Goal: Task Accomplishment & Management: Use online tool/utility

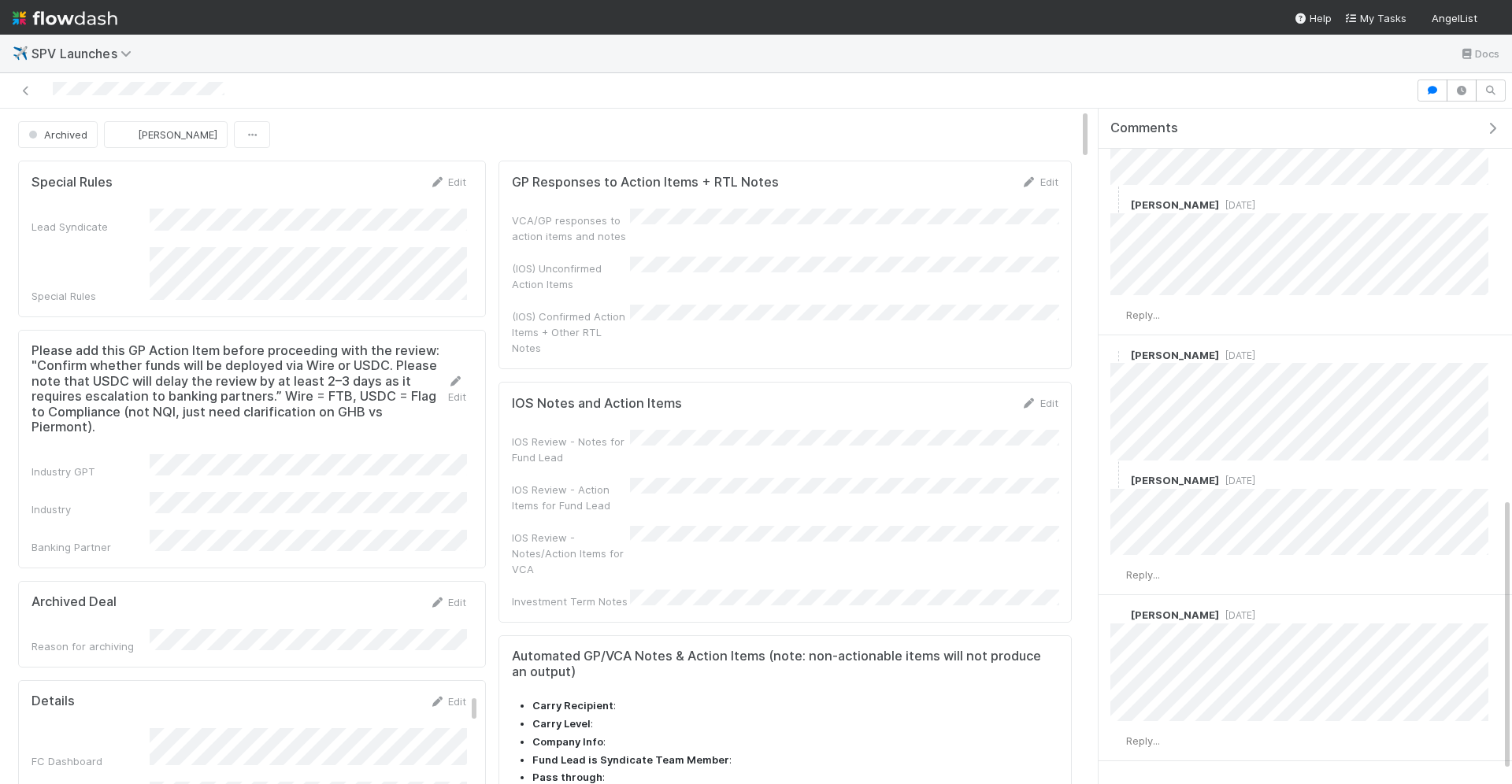
scroll to position [962, 0]
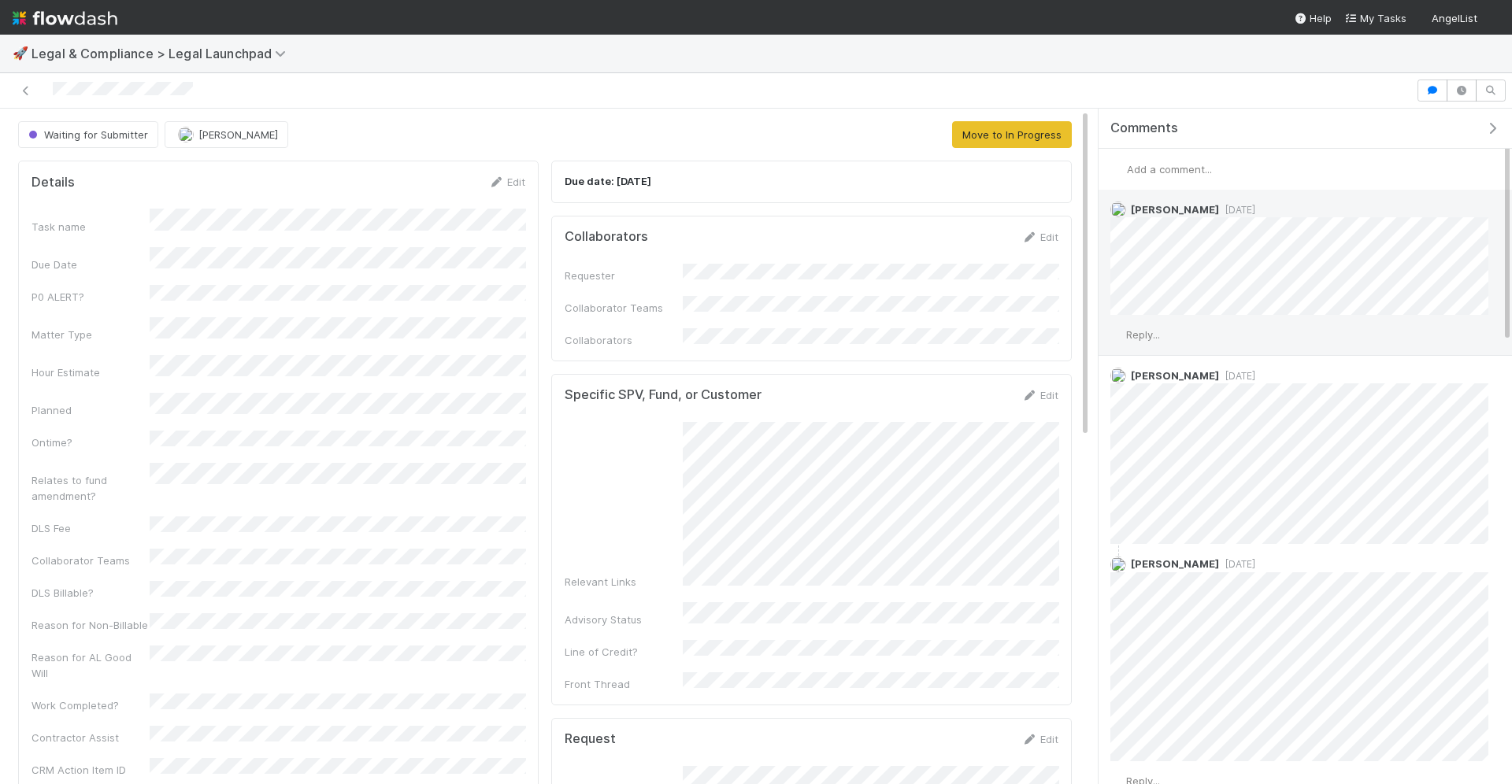
click at [1145, 333] on span "Reply..." at bounding box center [1143, 335] width 34 height 13
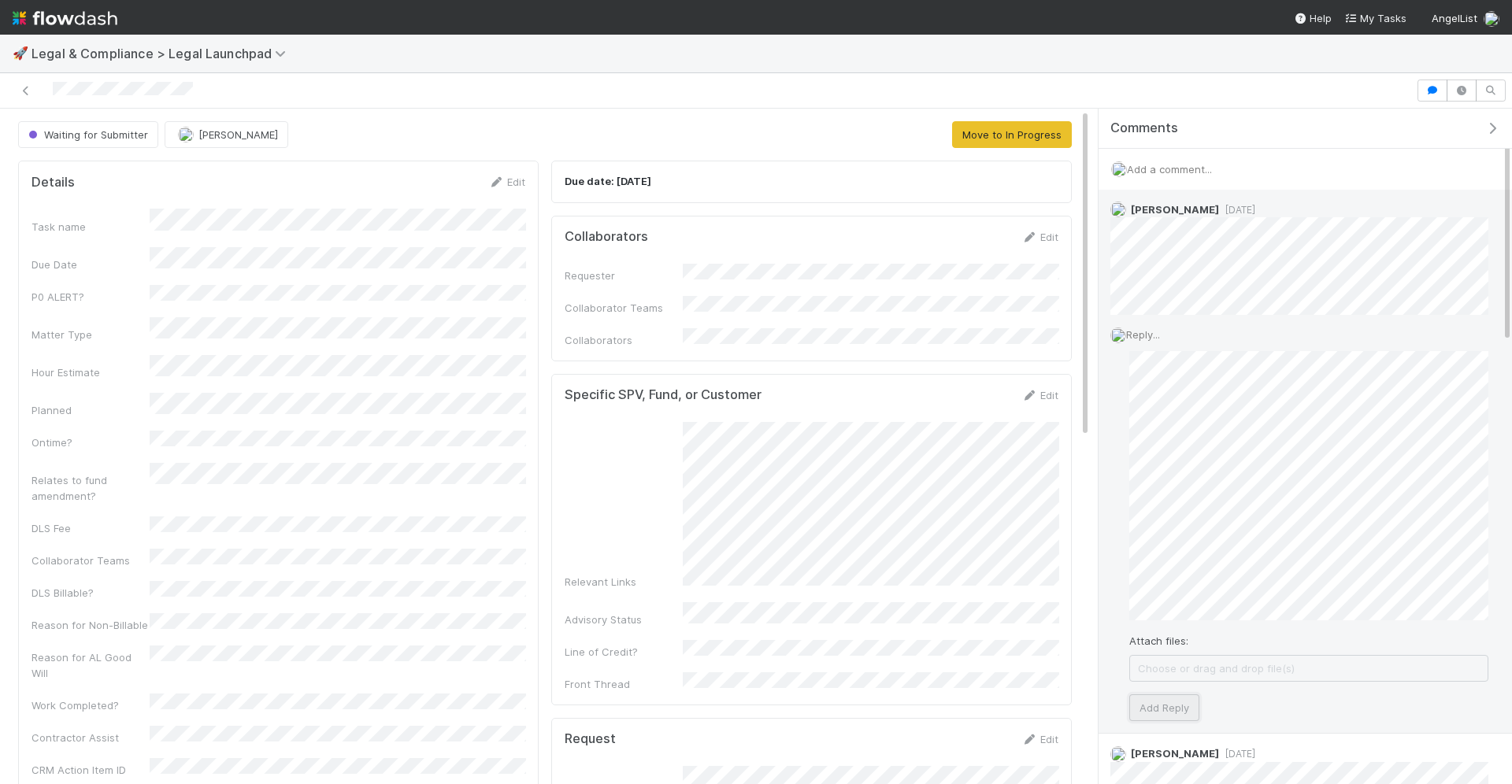
click at [1166, 703] on button "Add Reply" at bounding box center [1164, 707] width 70 height 26
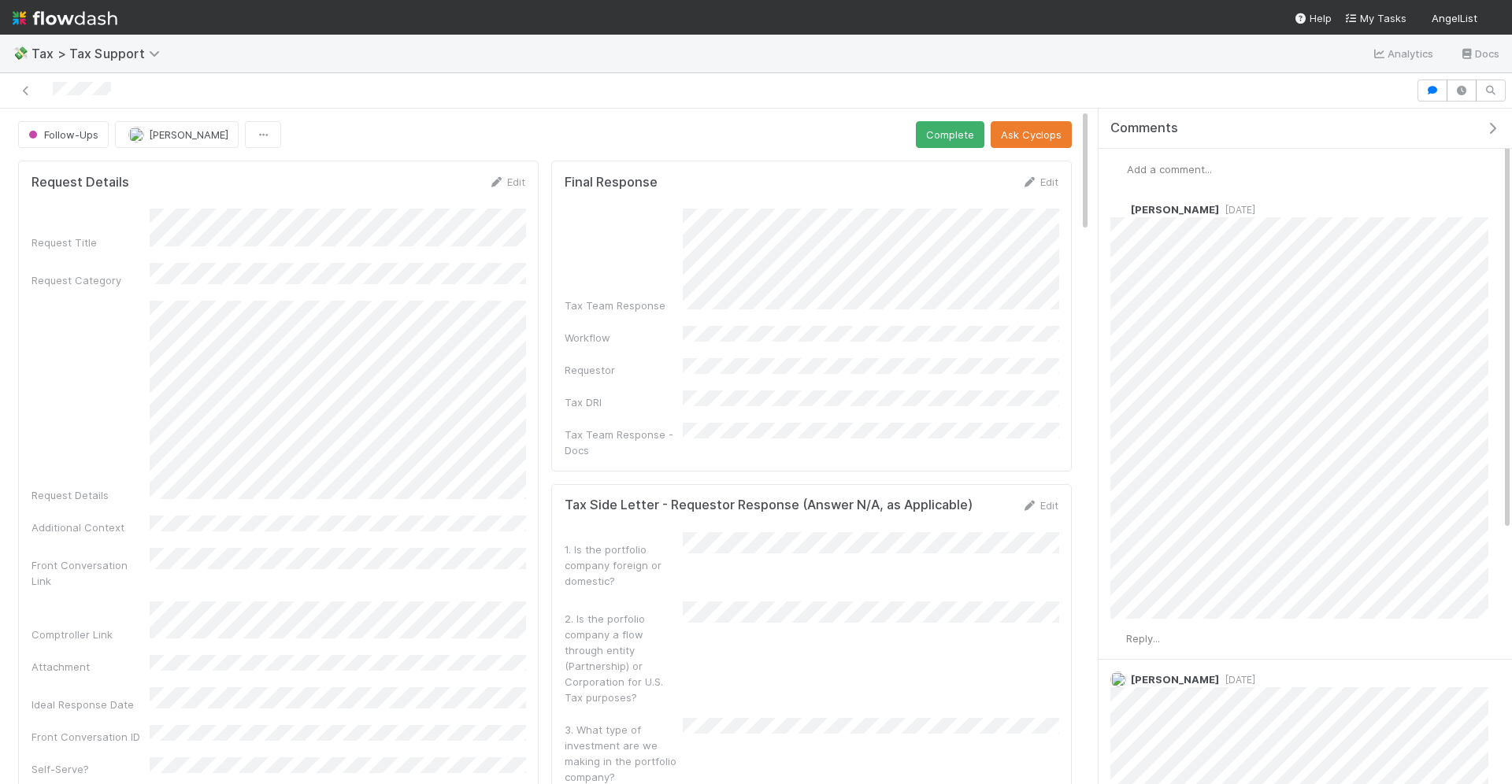
scroll to position [6, 0]
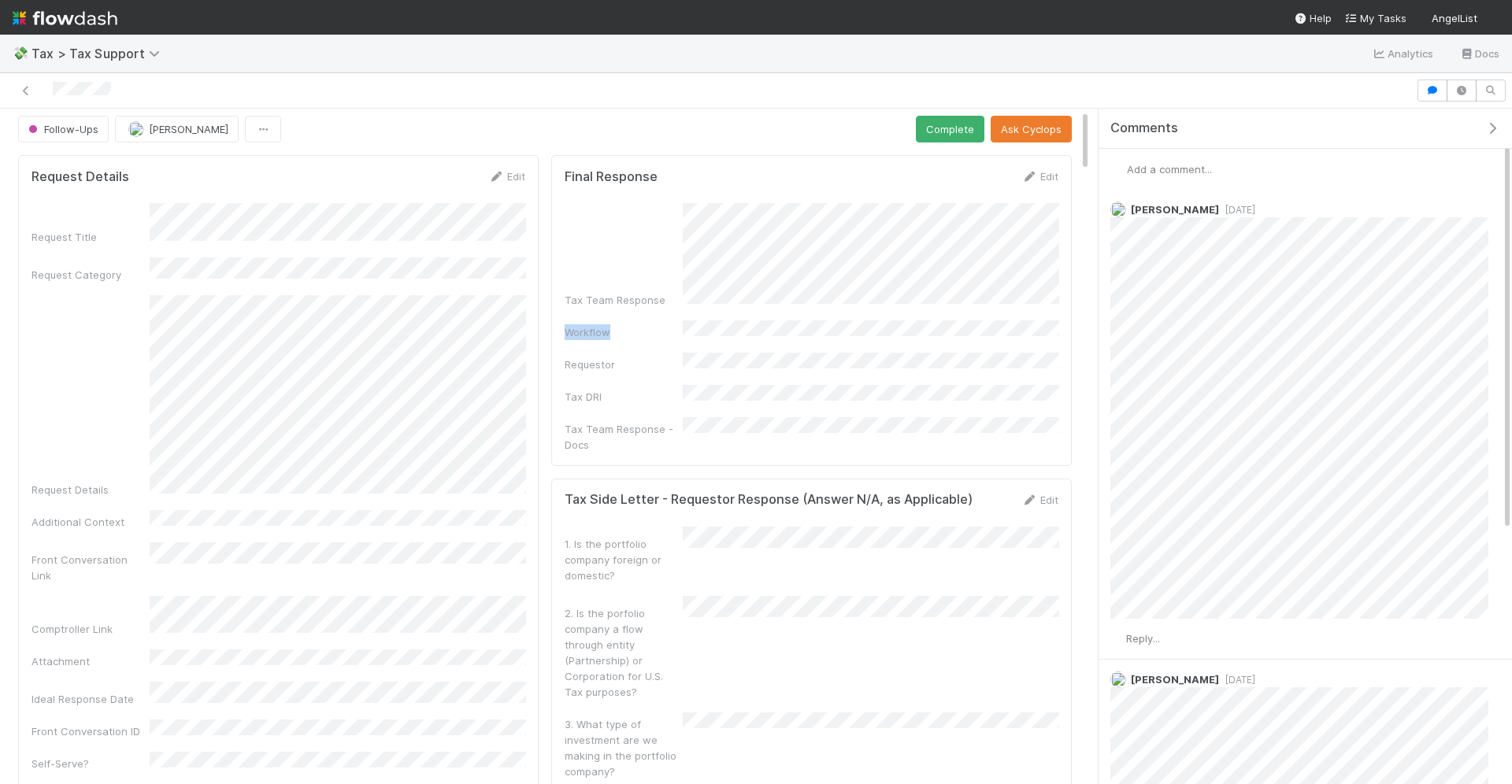
drag, startPoint x: 917, startPoint y: 303, endPoint x: 929, endPoint y: 187, distance: 116.6
click at [929, 187] on form "Final Response Edit Tax Team Response Workflow Requestor Tax DRI Tax Team Respo…" at bounding box center [812, 310] width 494 height 283
click at [929, 188] on form "Final Response Edit Tax Team Response Workflow Requestor Tax DRI Tax Team Respo…" at bounding box center [812, 310] width 494 height 283
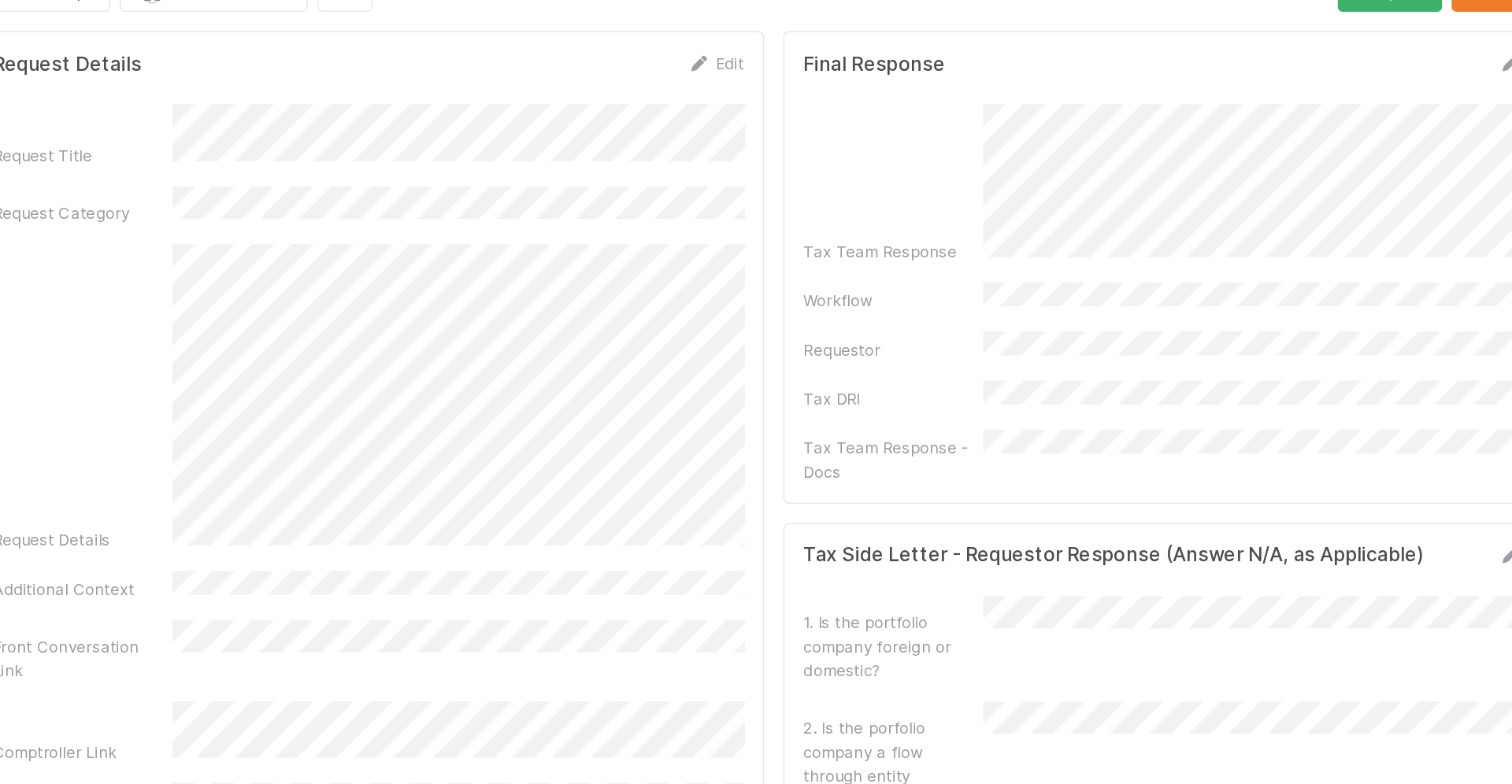
click at [412, 279] on div "Request Title Request Category Request Details Additional Context Front Convers…" at bounding box center [278, 519] width 494 height 632
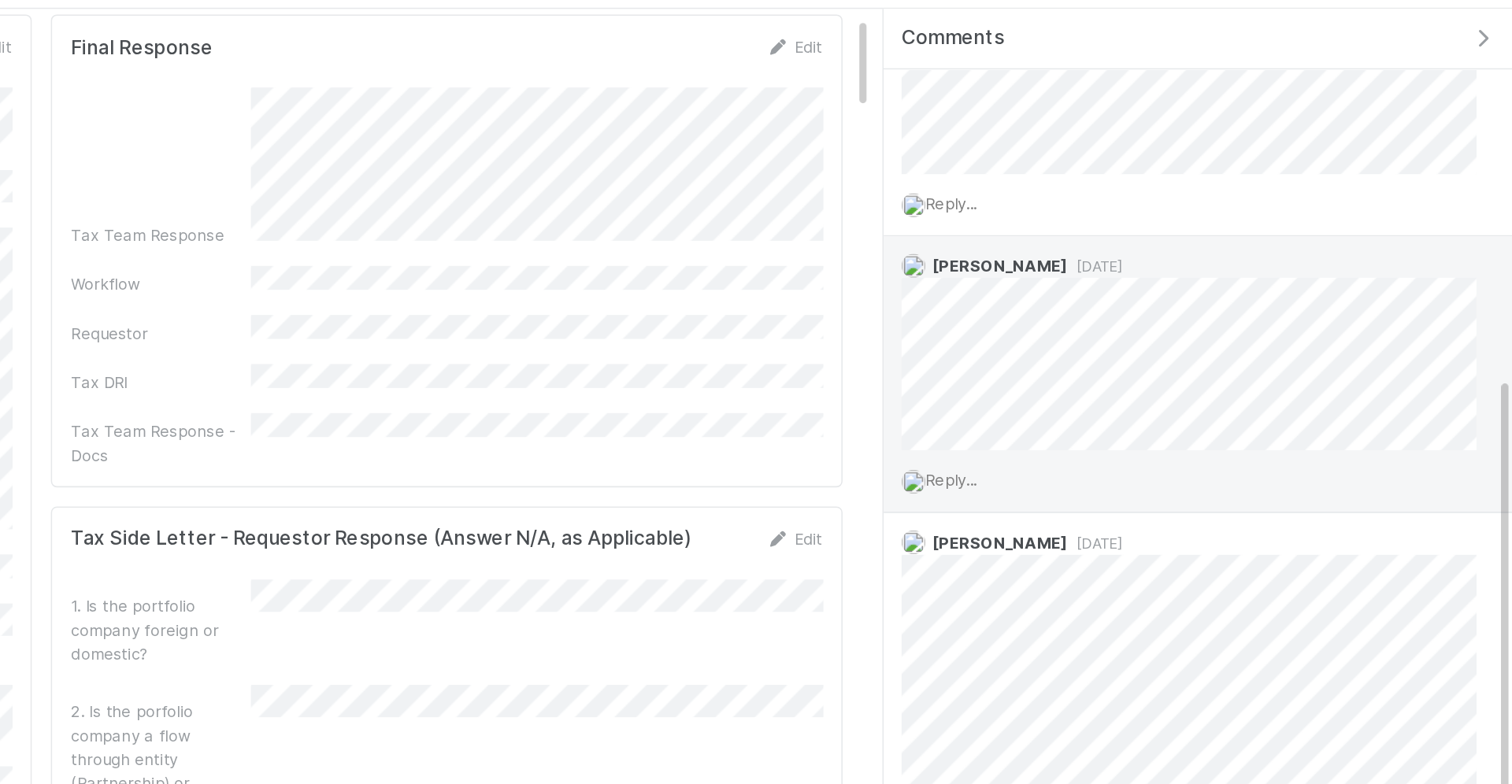
scroll to position [408, 0]
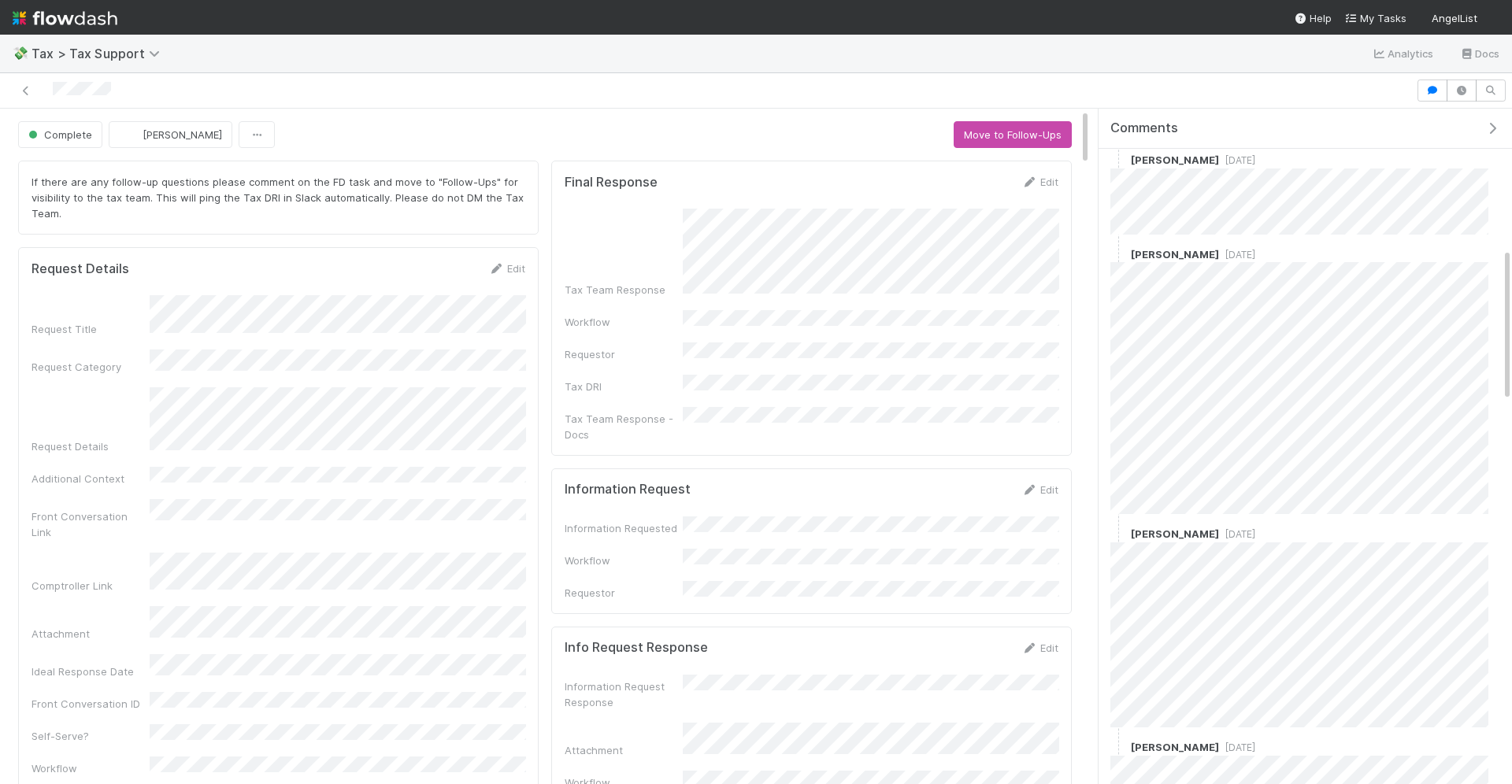
scroll to position [618, 0]
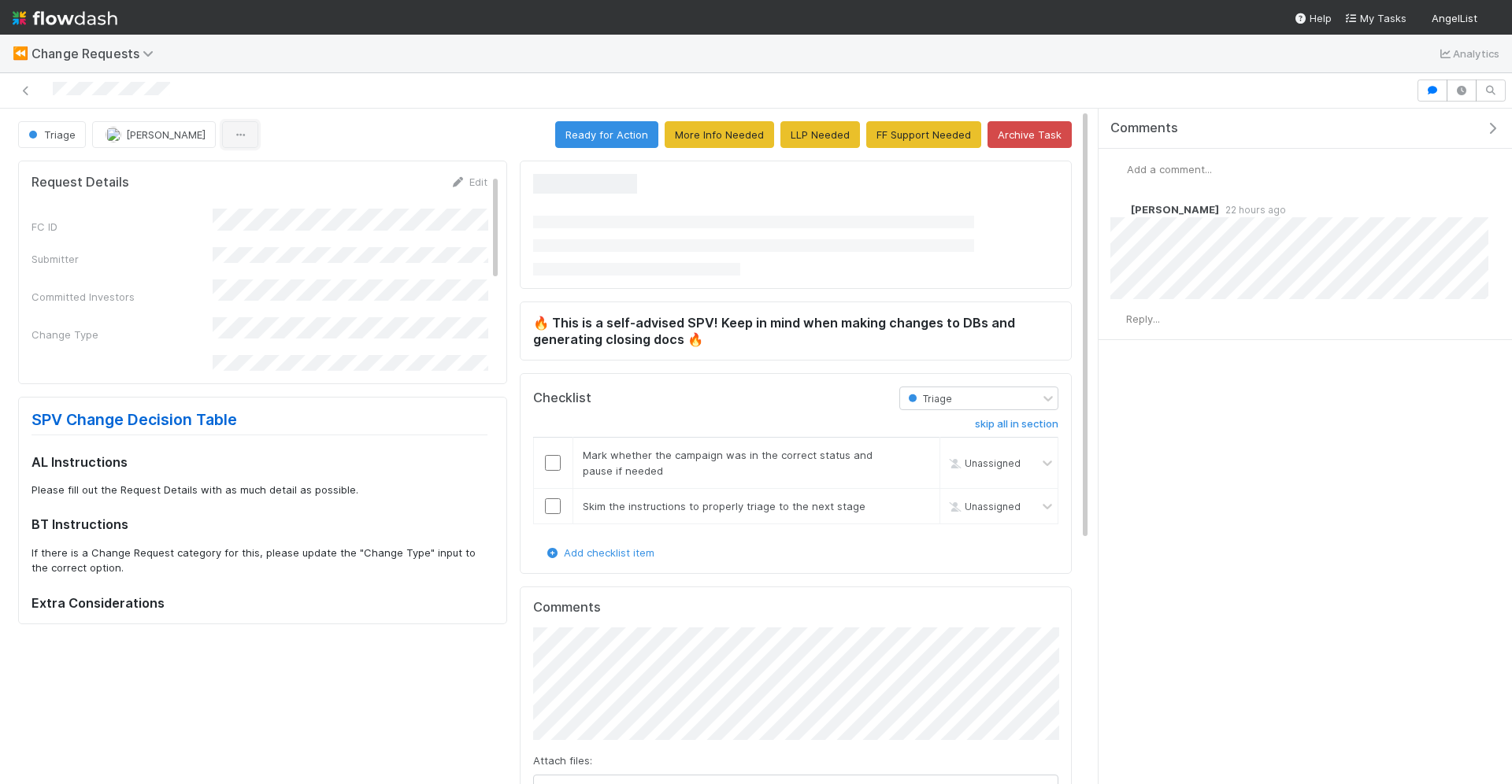
click at [232, 130] on icon "button" at bounding box center [240, 135] width 16 height 10
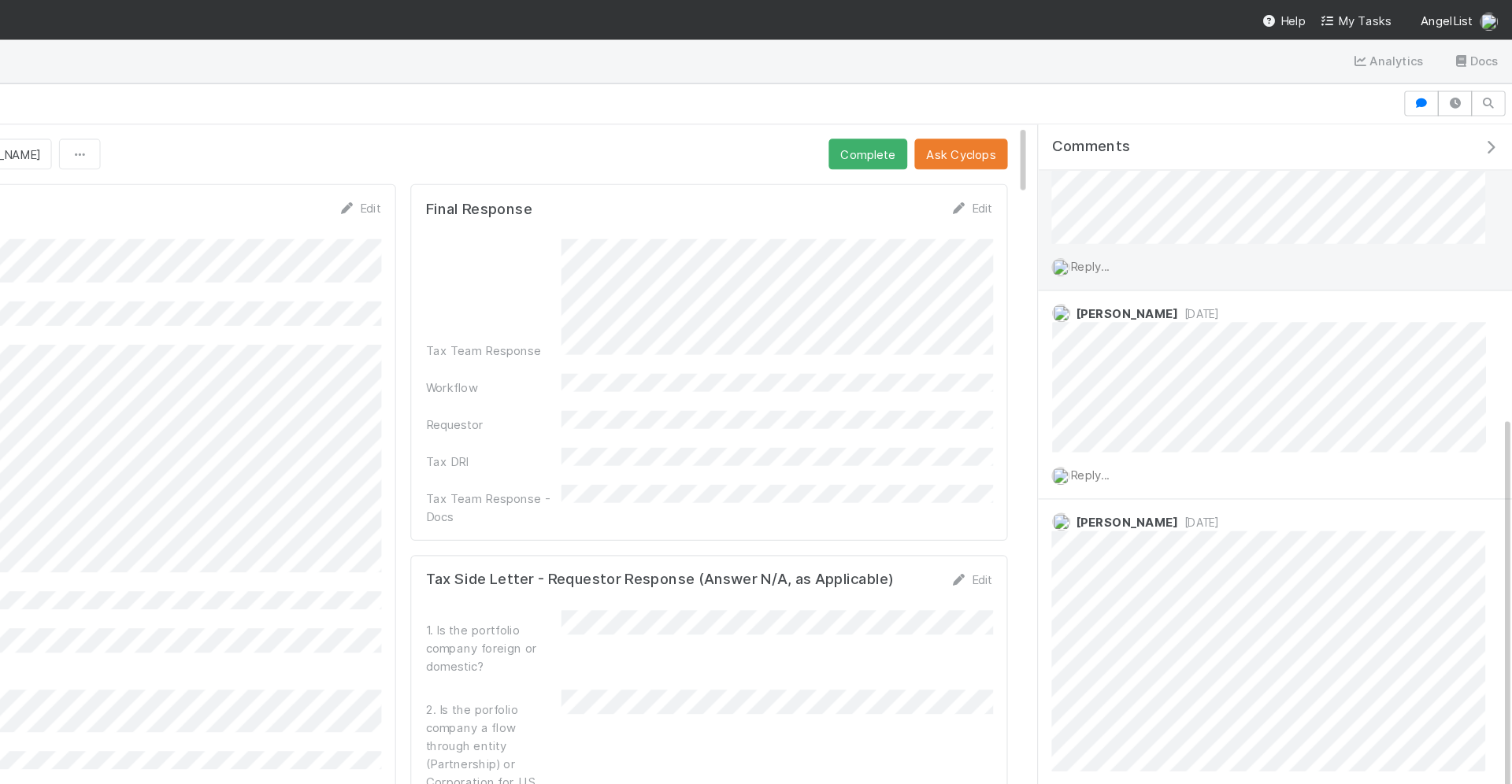
scroll to position [408, 0]
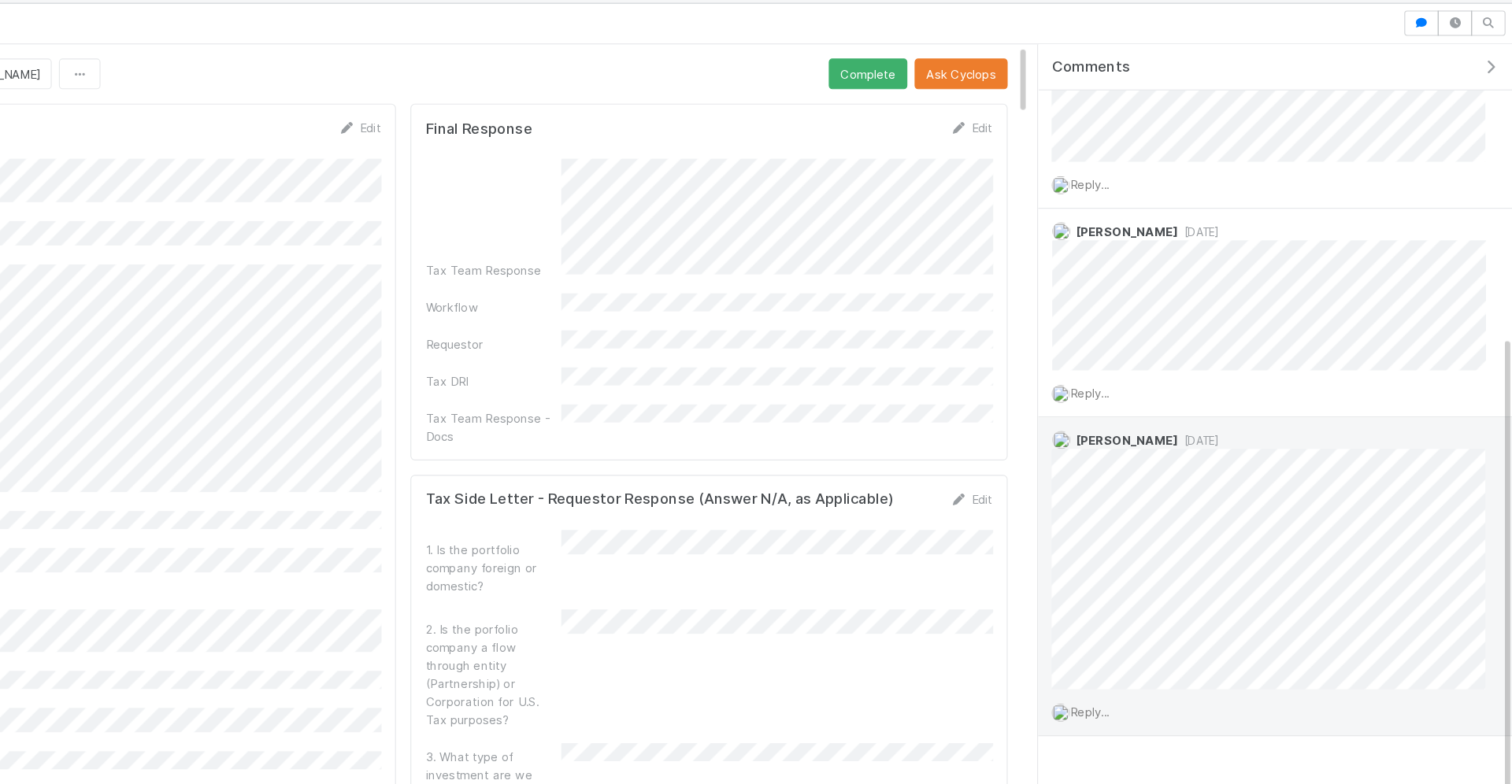
click at [1264, 680] on div "[PERSON_NAME] [DATE] Reply..." at bounding box center [1305, 573] width 413 height 278
click at [1264, 680] on div "Reply..." at bounding box center [1299, 690] width 401 height 39
click at [1263, 473] on div "[PERSON_NAME] [DATE] Reply..." at bounding box center [1305, 573] width 413 height 278
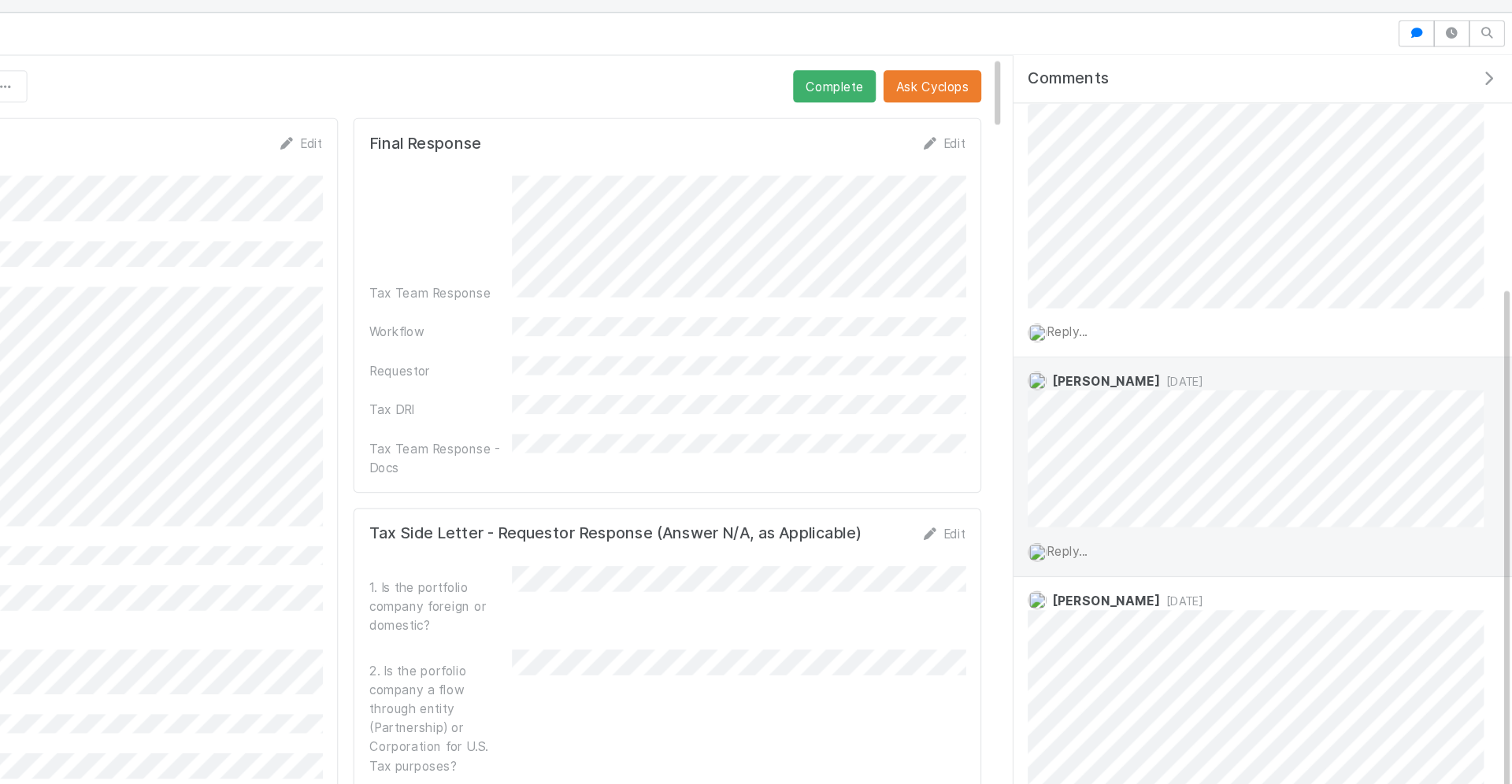
scroll to position [305, 0]
drag, startPoint x: 1263, startPoint y: 681, endPoint x: 1370, endPoint y: 372, distance: 327.0
click at [1370, 372] on div "[PERSON_NAME] [DATE]" at bounding box center [1299, 424] width 401 height 141
click at [1357, 372] on div "[PERSON_NAME] [DATE]" at bounding box center [1299, 424] width 401 height 141
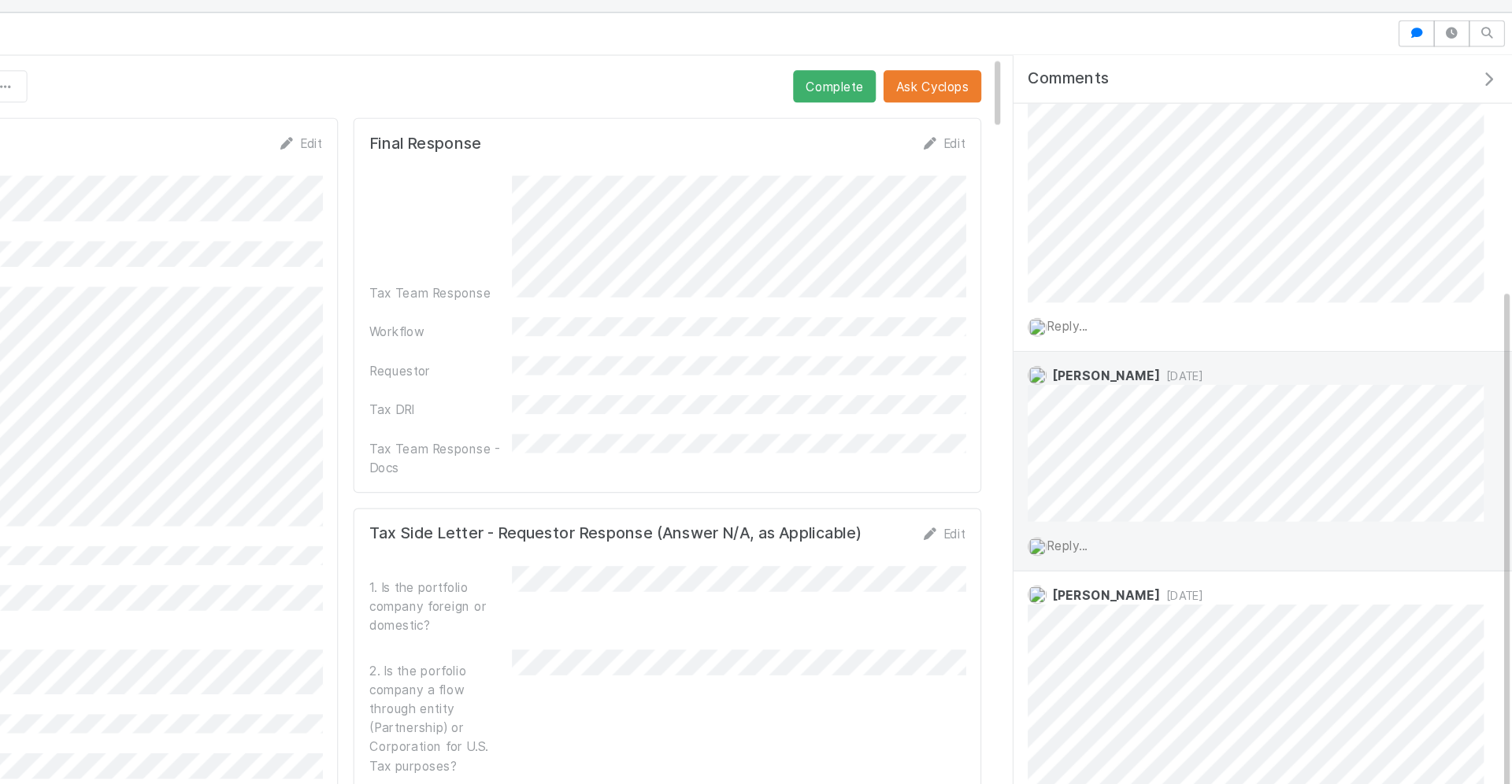
scroll to position [408, 0]
